Goal: Task Accomplishment & Management: Use online tool/utility

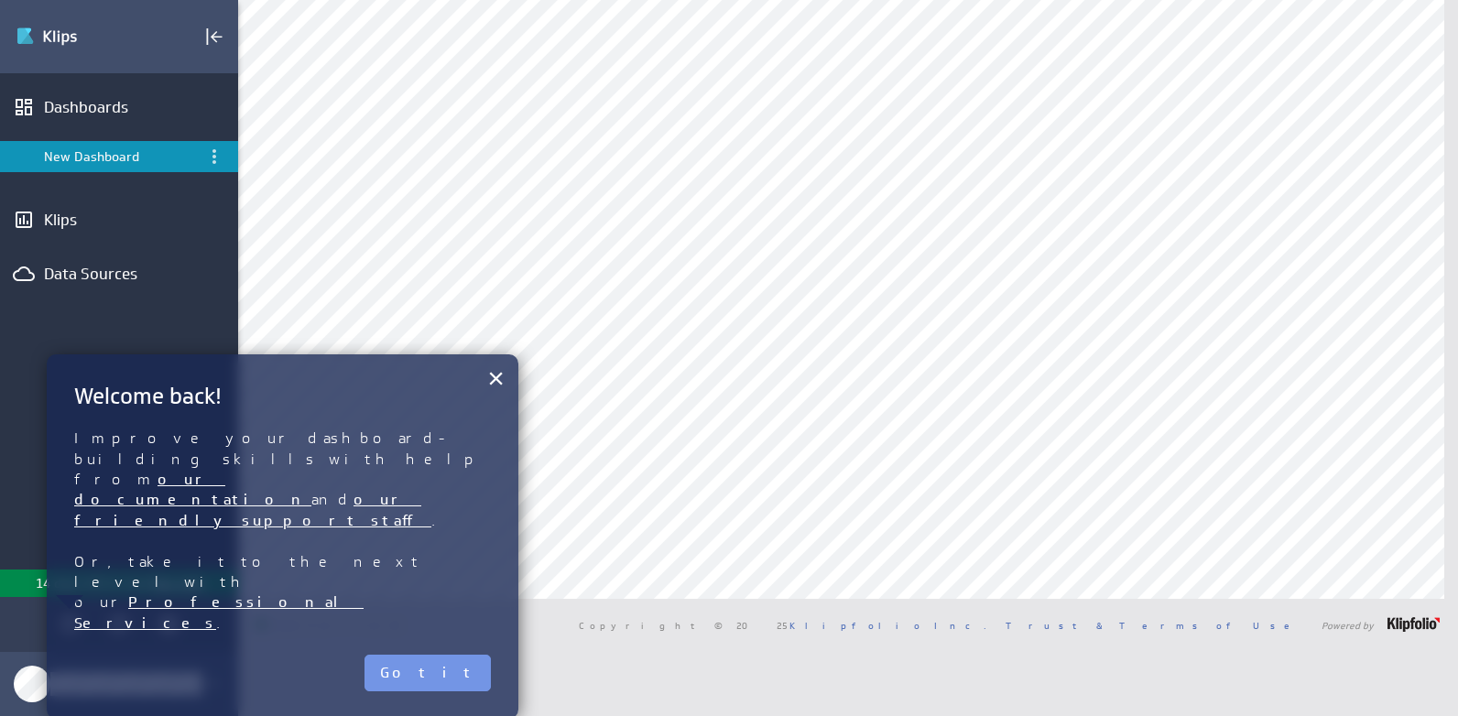
click at [475, 382] on h2 "Welcome back!" at bounding box center [282, 396] width 417 height 28
click at [494, 383] on button "×" at bounding box center [495, 378] width 17 height 37
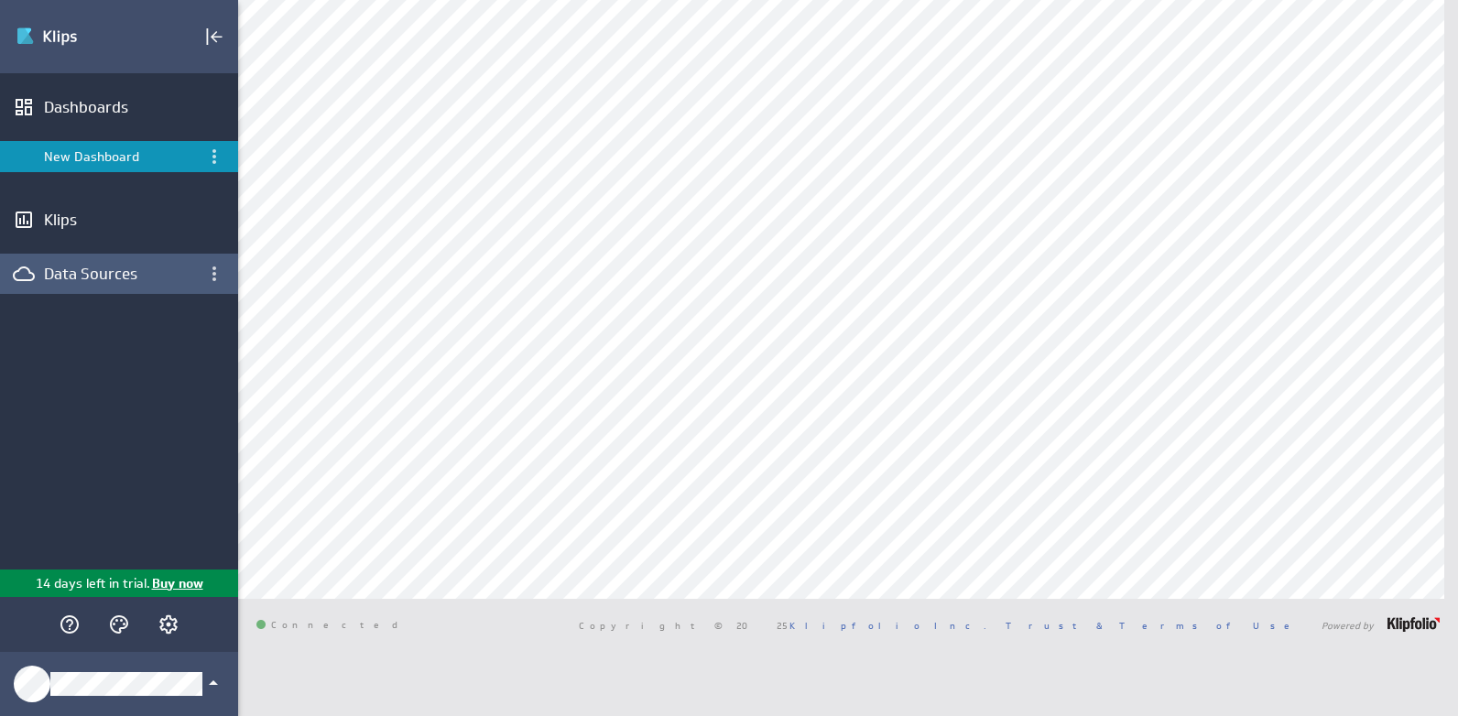
click at [112, 272] on div "Data Sources" at bounding box center [119, 274] width 150 height 20
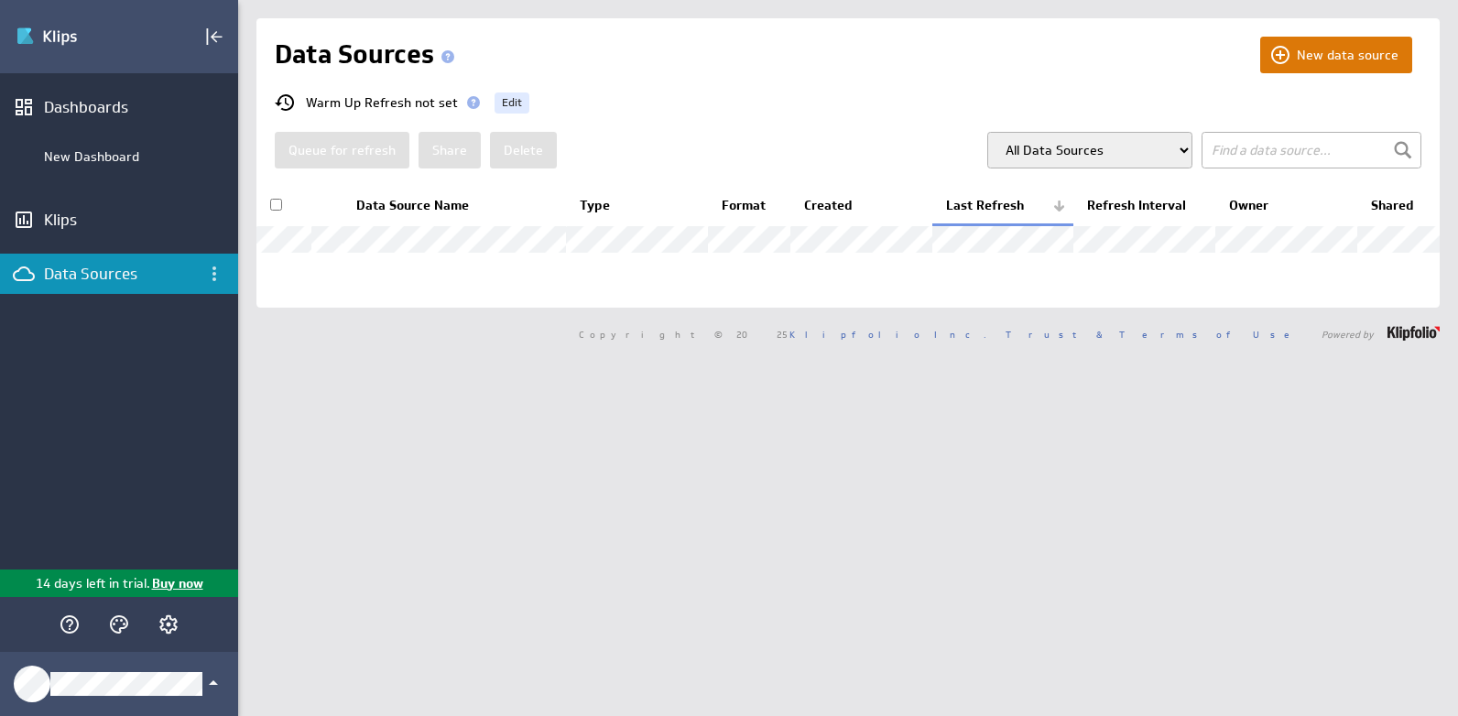
click at [1322, 60] on button "New data source" at bounding box center [1336, 55] width 152 height 37
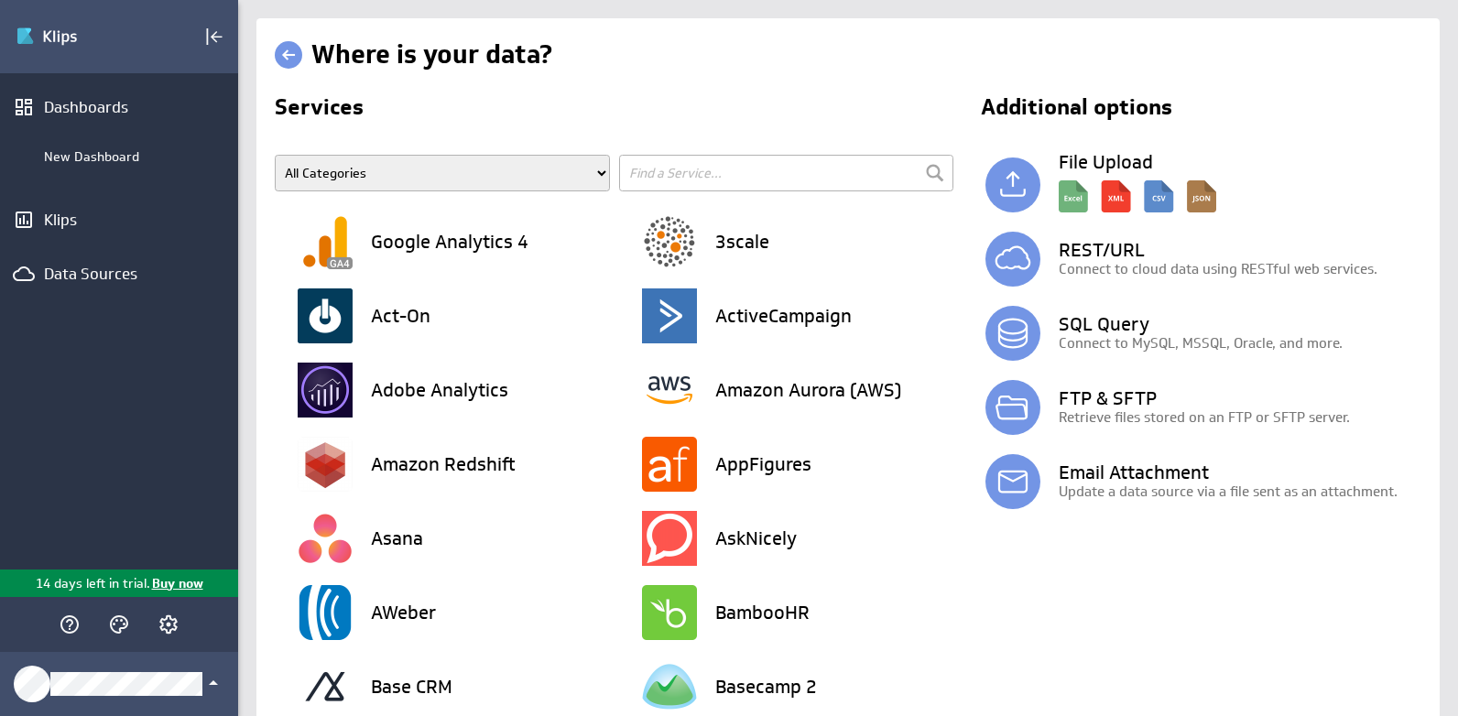
type input "m"
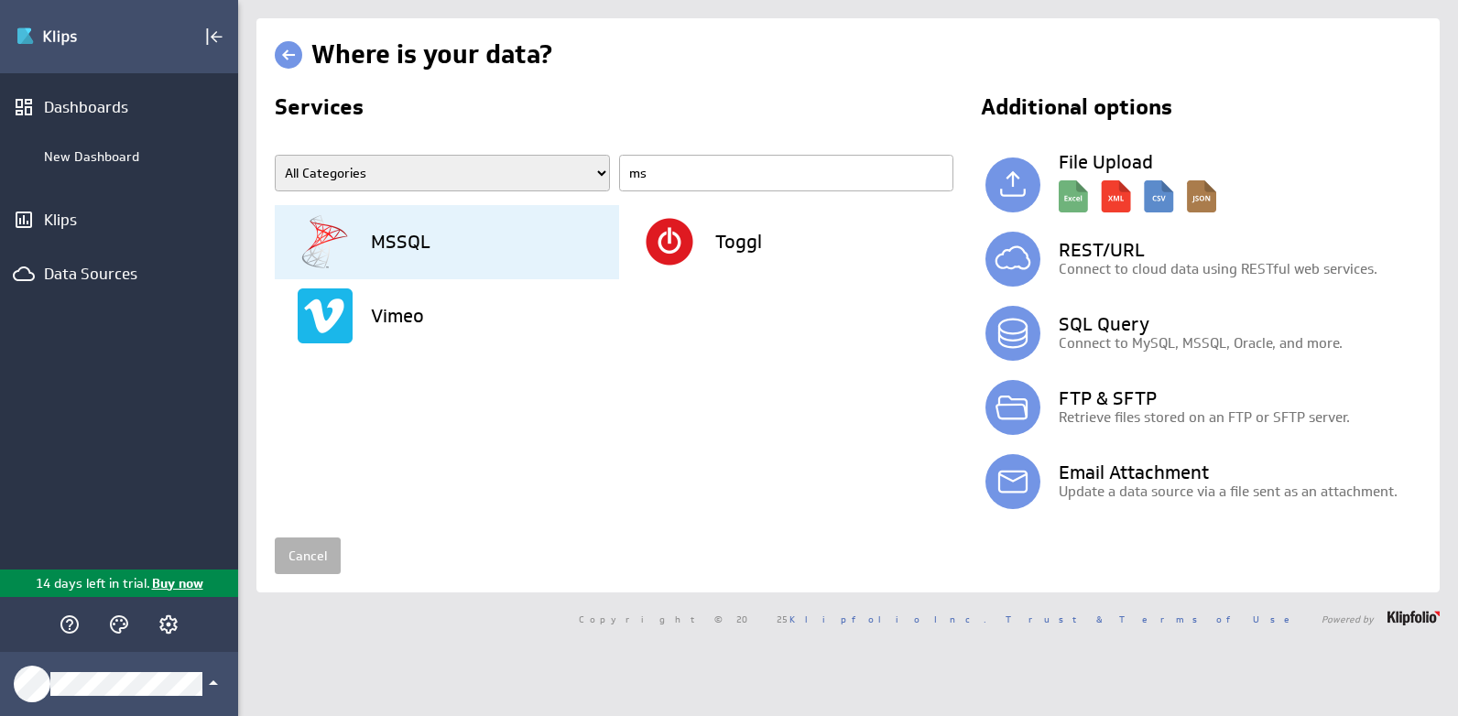
click at [433, 253] on div "MSSQL" at bounding box center [458, 242] width 321 height 74
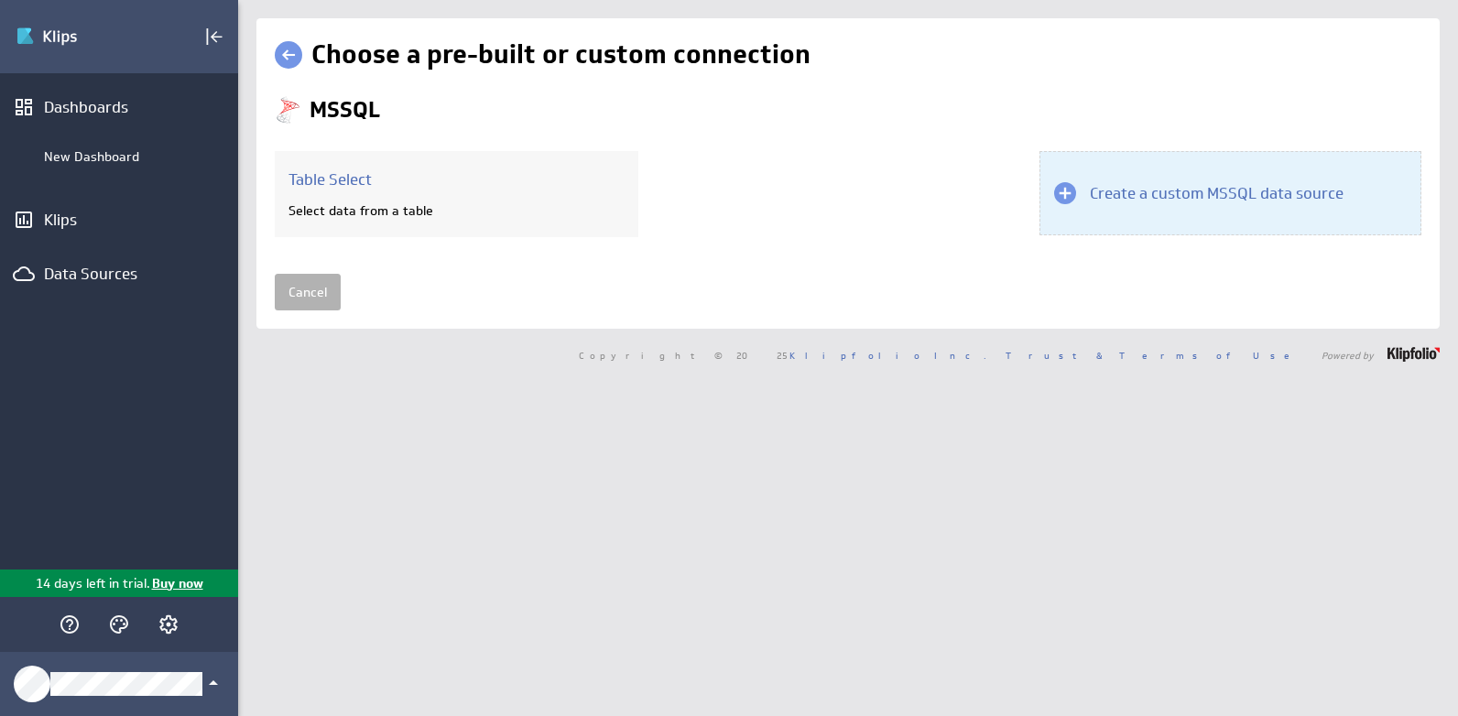
click at [1138, 218] on div "Create a custom MSSQL data source" at bounding box center [1230, 193] width 382 height 84
